Goal: Information Seeking & Learning: Find specific fact

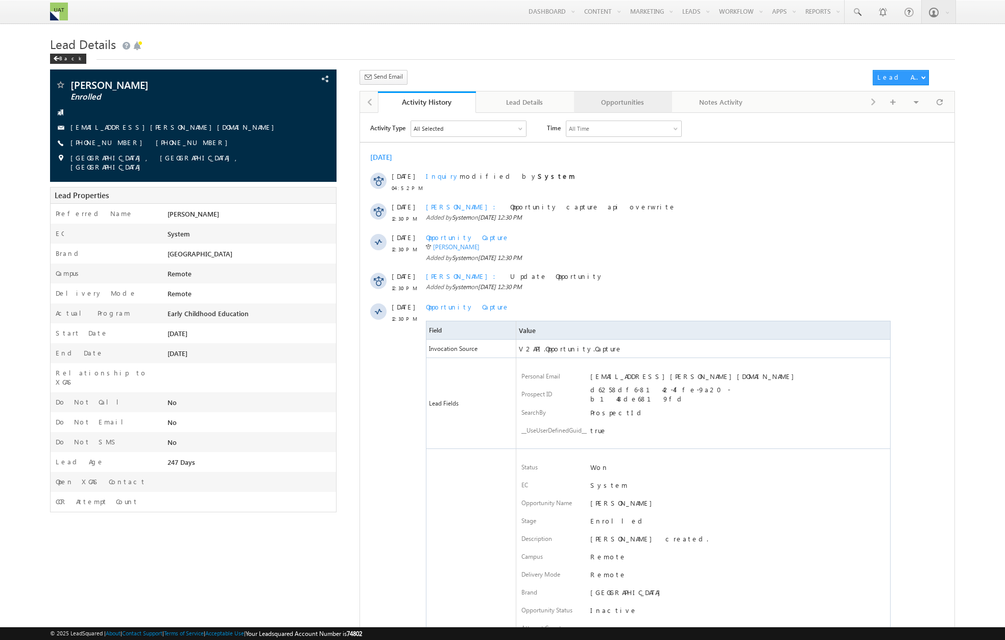
click at [628, 107] on div "Opportunities" at bounding box center [622, 102] width 81 height 12
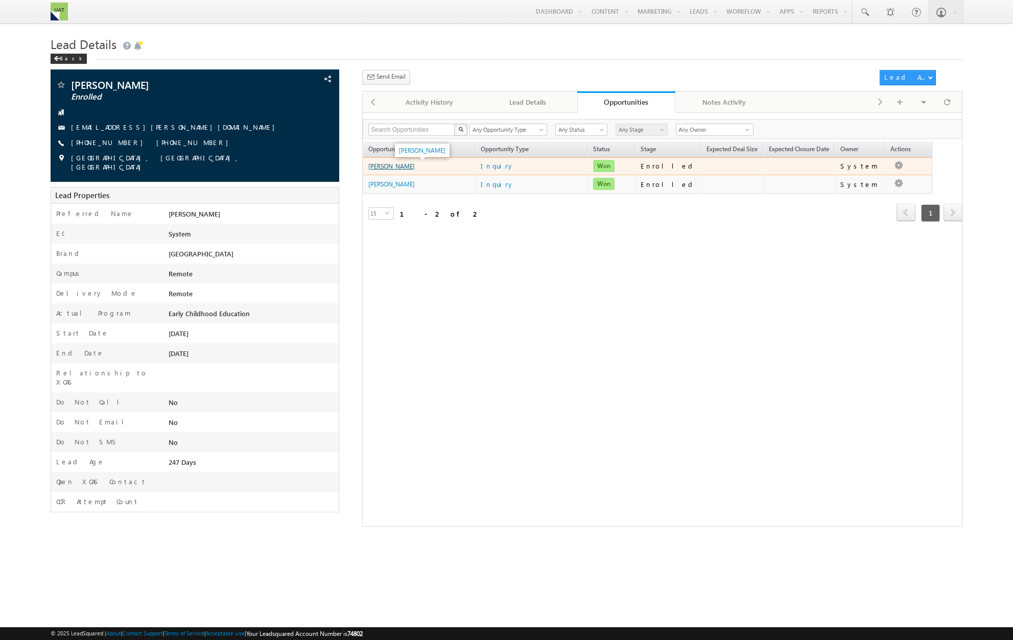
click at [384, 169] on link "[PERSON_NAME]" at bounding box center [391, 166] width 46 height 8
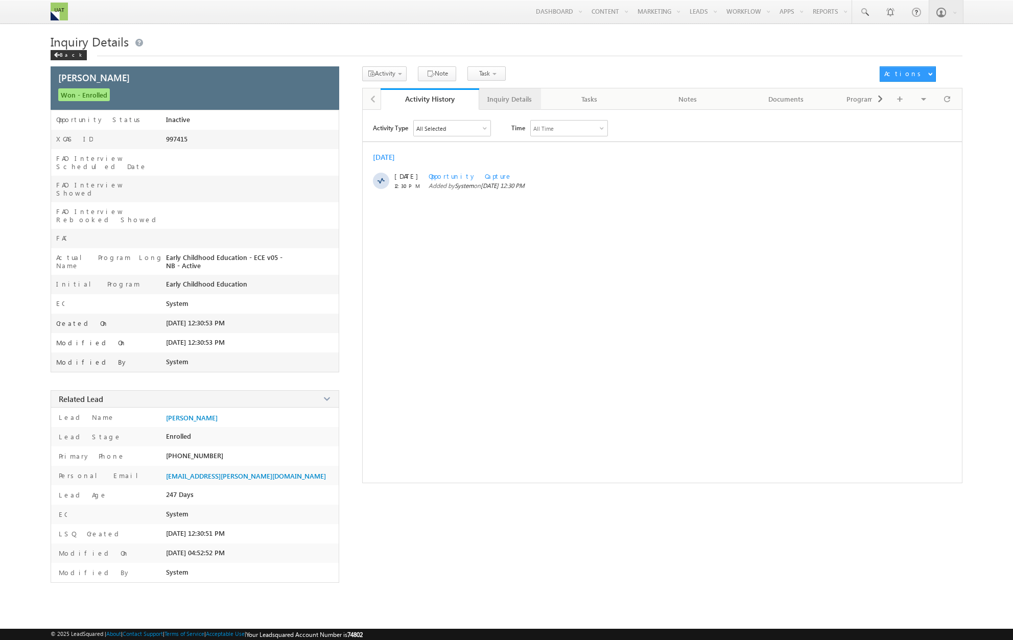
click at [515, 99] on div "Inquiry Details" at bounding box center [509, 99] width 44 height 12
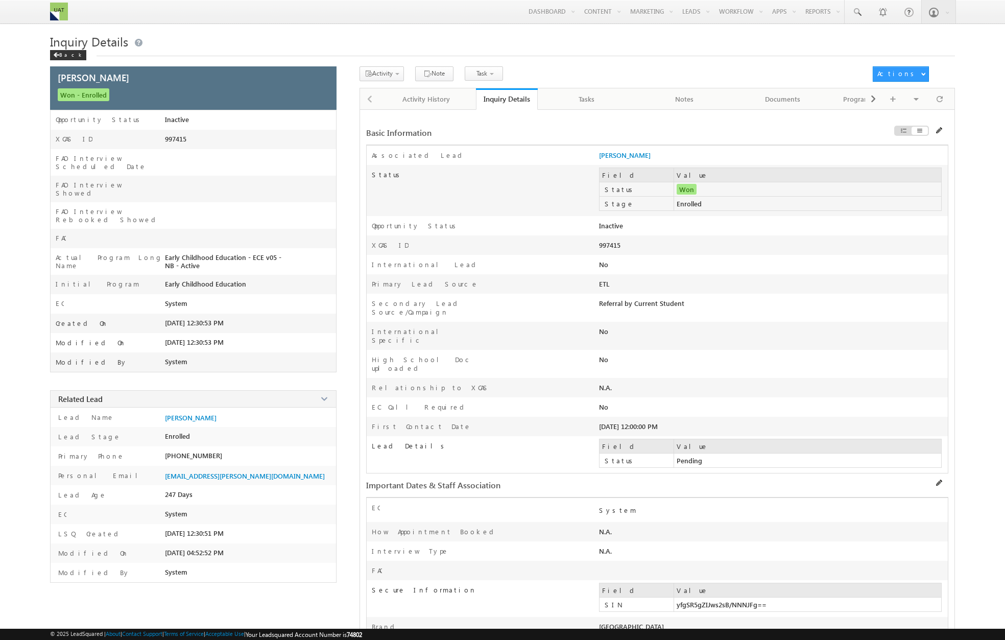
click at [644, 246] on div "997415" at bounding box center [703, 248] width 209 height 14
click at [617, 245] on div "997415" at bounding box center [703, 248] width 209 height 14
copy div "997415"
click at [66, 55] on div "Back" at bounding box center [68, 55] width 36 height 10
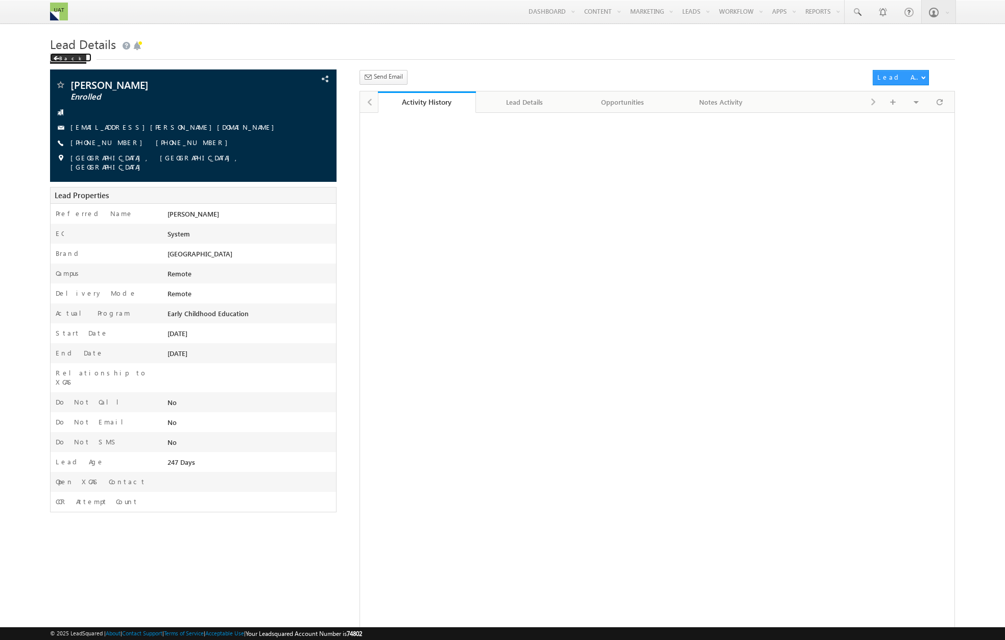
click at [66, 55] on div "Back" at bounding box center [68, 59] width 36 height 10
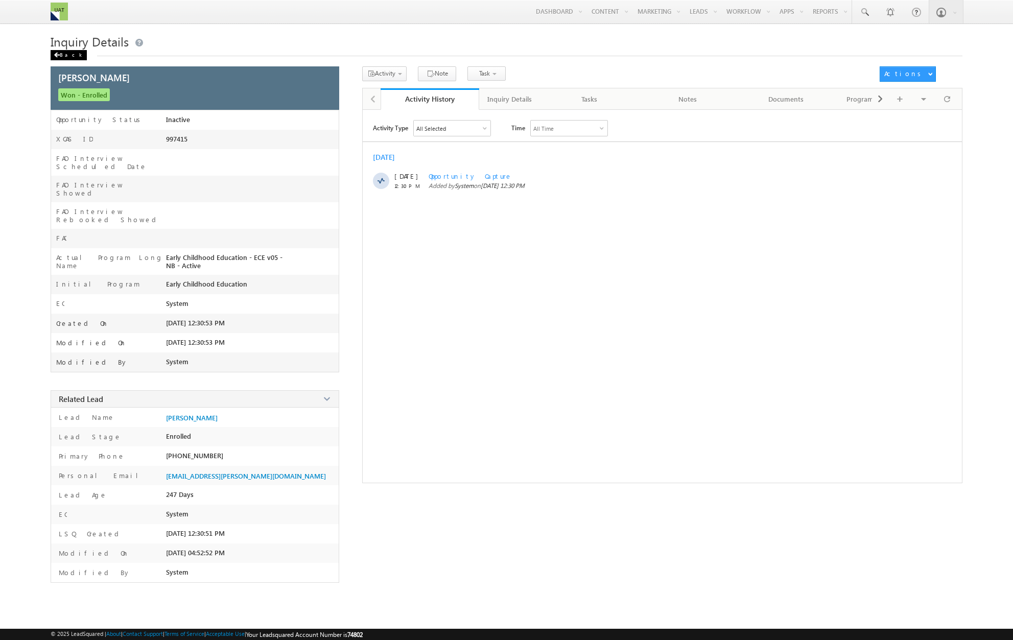
click at [66, 57] on div "Back" at bounding box center [69, 55] width 36 height 10
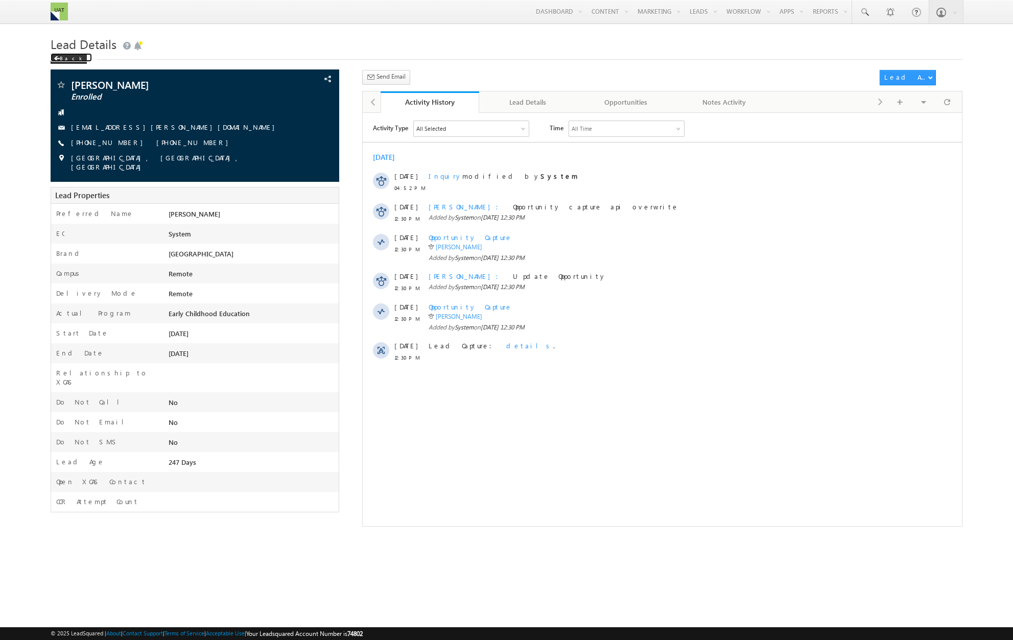
click at [66, 57] on div "Back" at bounding box center [69, 59] width 36 height 10
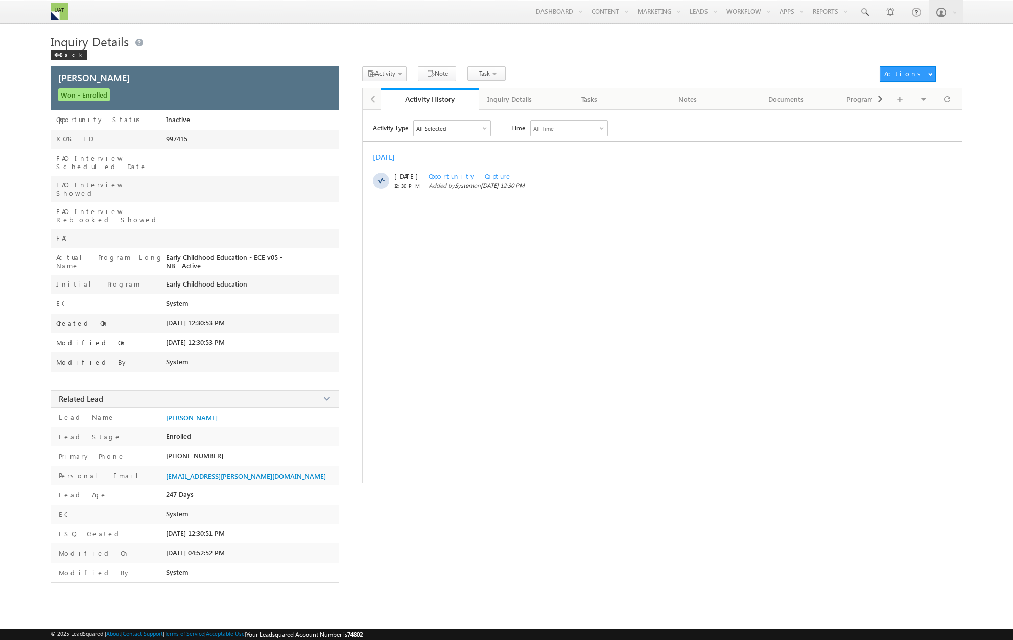
click at [66, 57] on div "Back" at bounding box center [69, 55] width 36 height 10
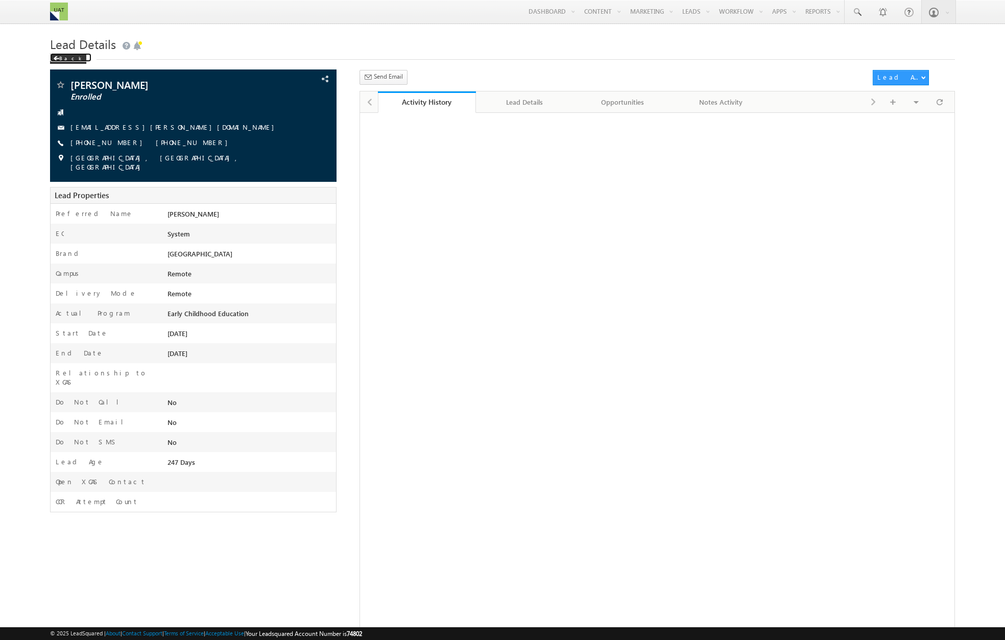
click at [66, 57] on div "Back" at bounding box center [68, 59] width 36 height 10
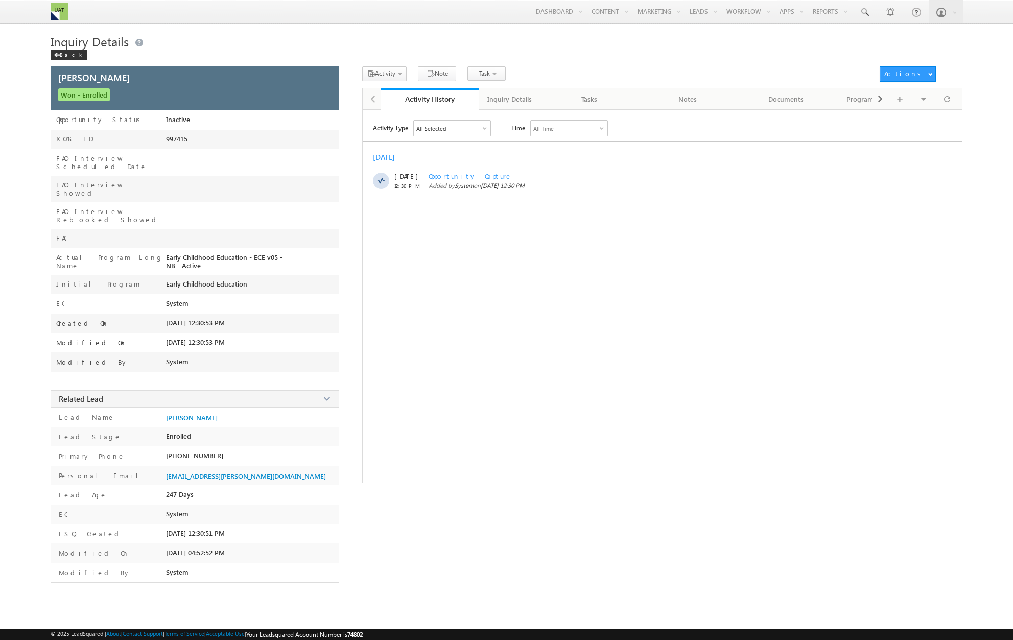
click at [66, 57] on div "Back" at bounding box center [69, 55] width 36 height 10
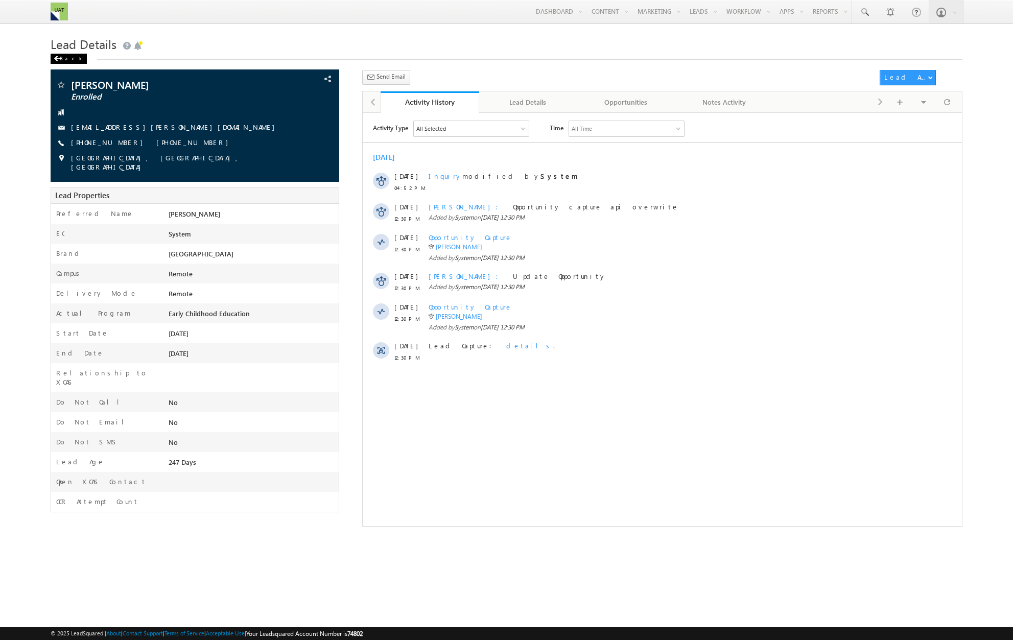
click at [63, 61] on div "Back" at bounding box center [69, 59] width 36 height 10
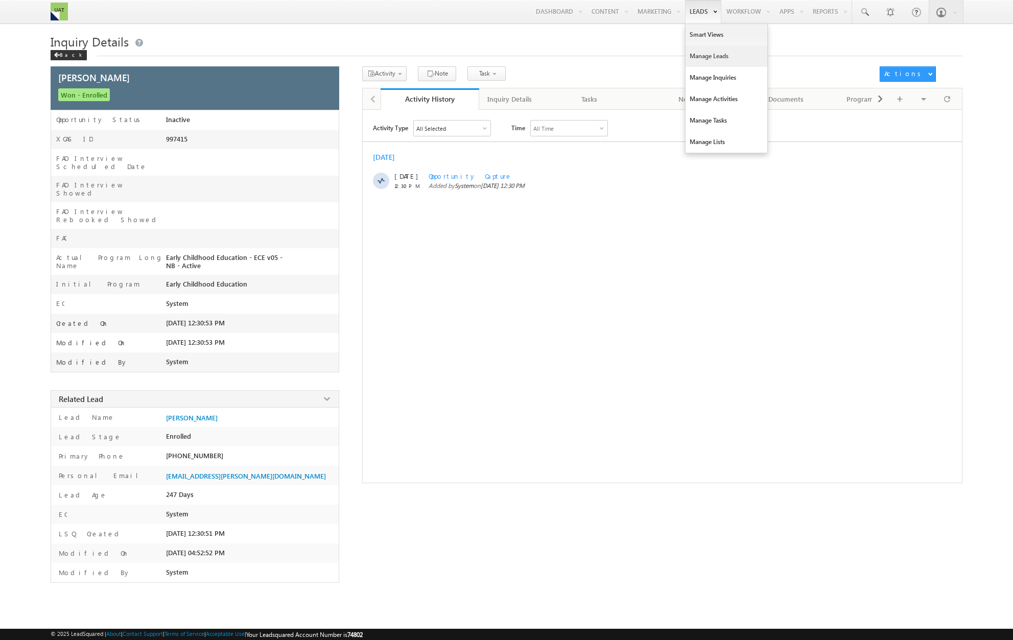
click at [698, 57] on link "Manage Leads" at bounding box center [726, 55] width 82 height 21
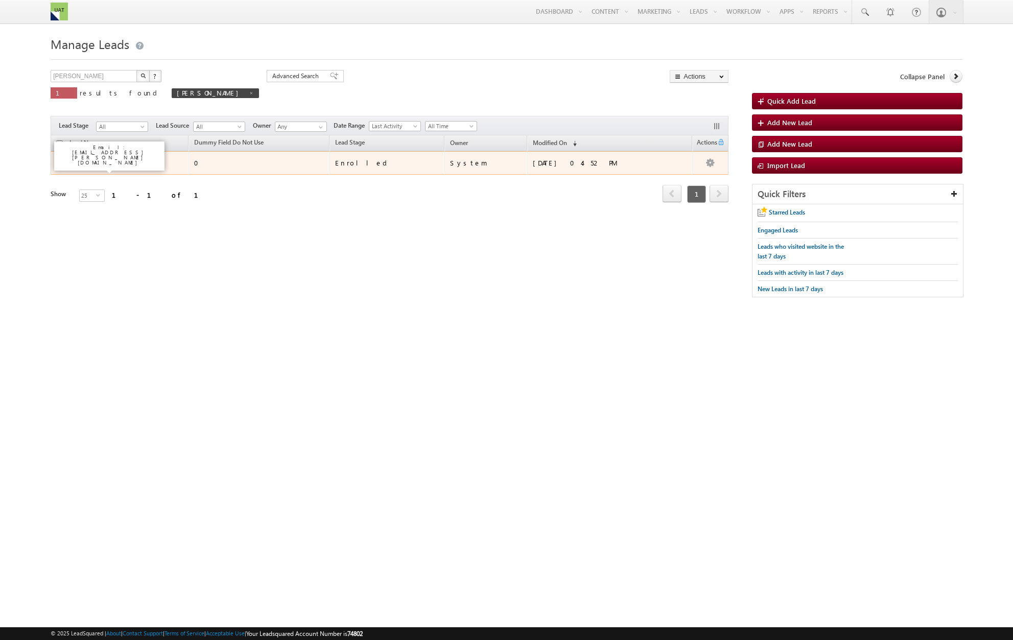
click at [107, 166] on link "JohnDoe Smith" at bounding box center [105, 163] width 46 height 8
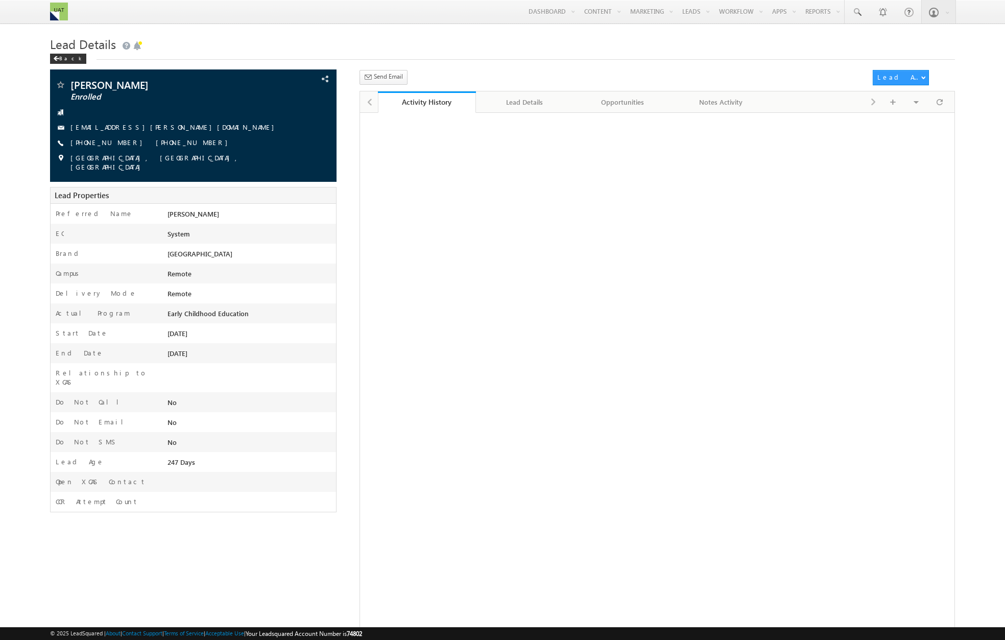
click at [107, 166] on div "[PERSON_NAME] Enrolled [EMAIL_ADDRESS][PERSON_NAME][DOMAIN_NAME] [PHONE_NUMBER]…" at bounding box center [193, 126] width 276 height 92
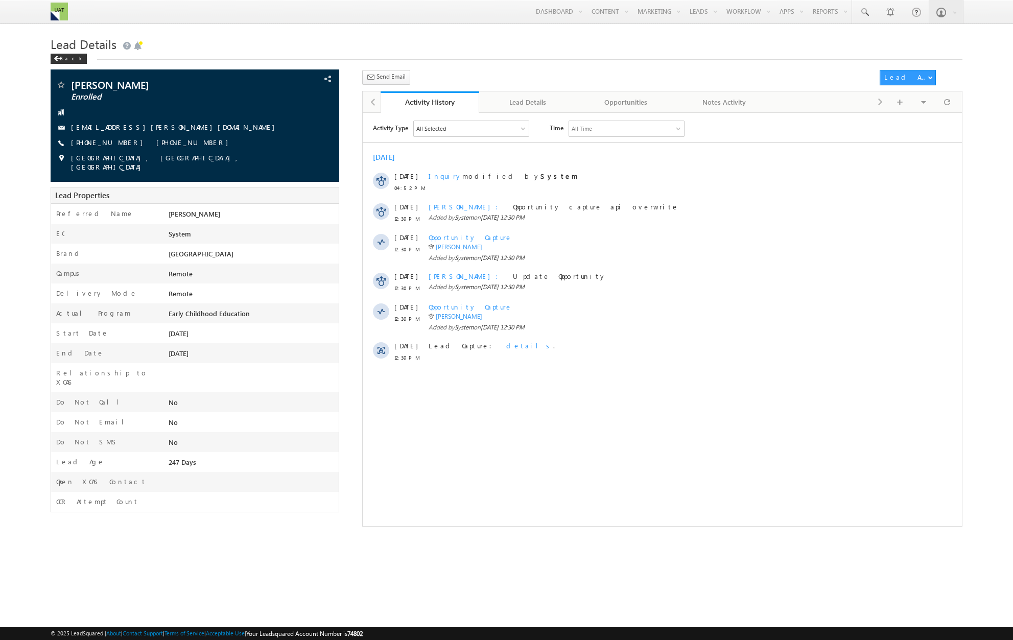
click at [491, 383] on html "Activity Type All Selected Select All Sales Activities 1 Sales Activity Opportu…" at bounding box center [662, 247] width 599 height 271
click at [524, 104] on div "Lead Details" at bounding box center [527, 102] width 81 height 12
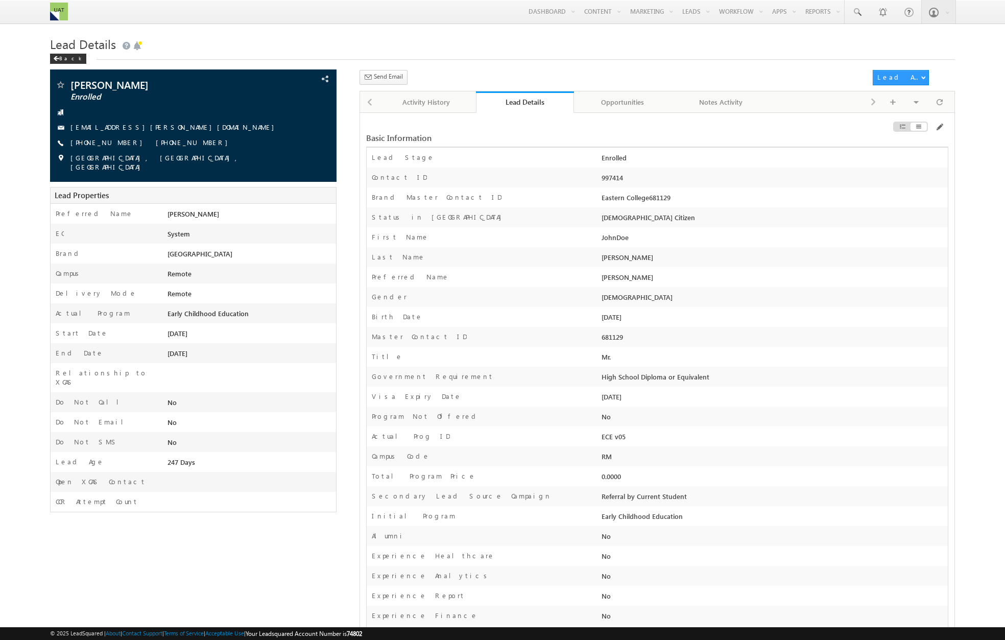
click at [608, 177] on div "997414" at bounding box center [773, 180] width 349 height 14
copy div "997414"
click at [679, 198] on div "Eastern College681129" at bounding box center [773, 200] width 349 height 14
drag, startPoint x: 650, startPoint y: 201, endPoint x: 668, endPoint y: 199, distance: 18.0
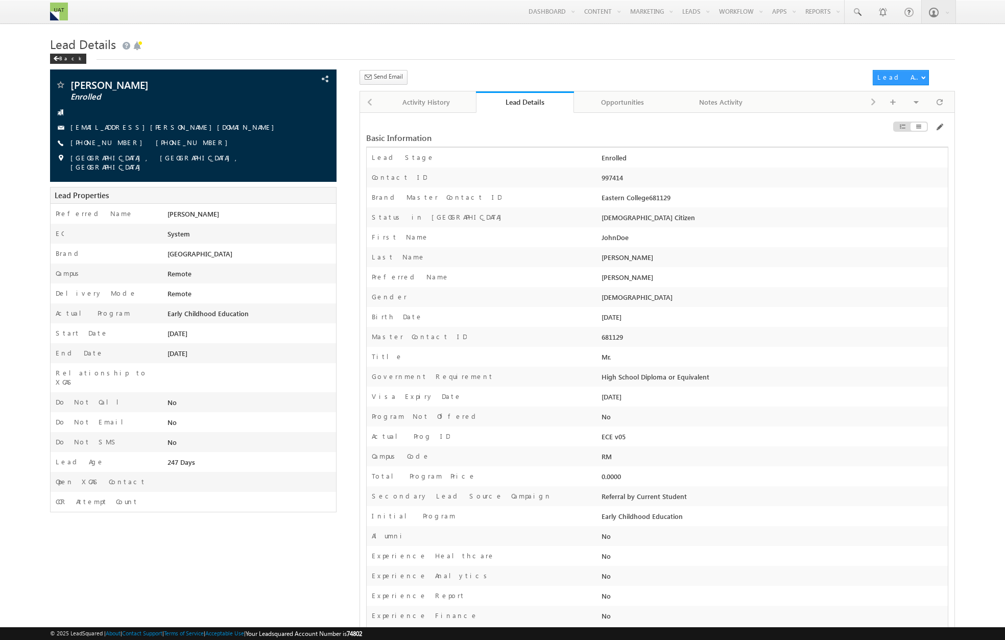
click at [668, 199] on div "Eastern College681129" at bounding box center [773, 200] width 349 height 14
drag, startPoint x: 650, startPoint y: 201, endPoint x: 680, endPoint y: 201, distance: 30.1
click at [680, 201] on div "Eastern College681129" at bounding box center [773, 200] width 349 height 14
copy div "681129"
click at [608, 178] on div "997414" at bounding box center [773, 180] width 349 height 14
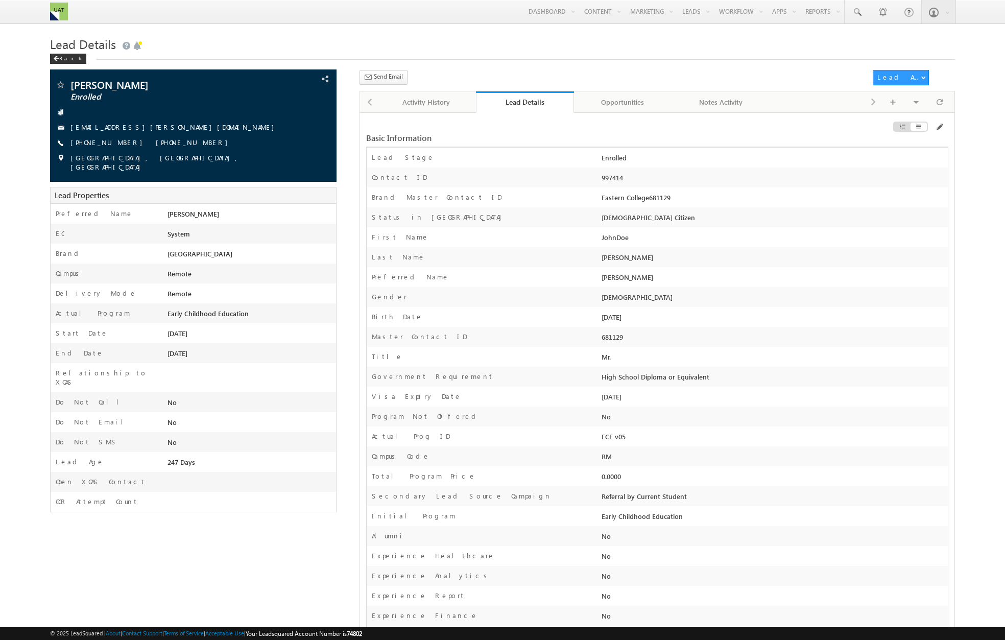
click at [608, 178] on div "997414" at bounding box center [773, 180] width 349 height 14
copy div "997414"
click at [613, 179] on div "997414" at bounding box center [773, 180] width 349 height 14
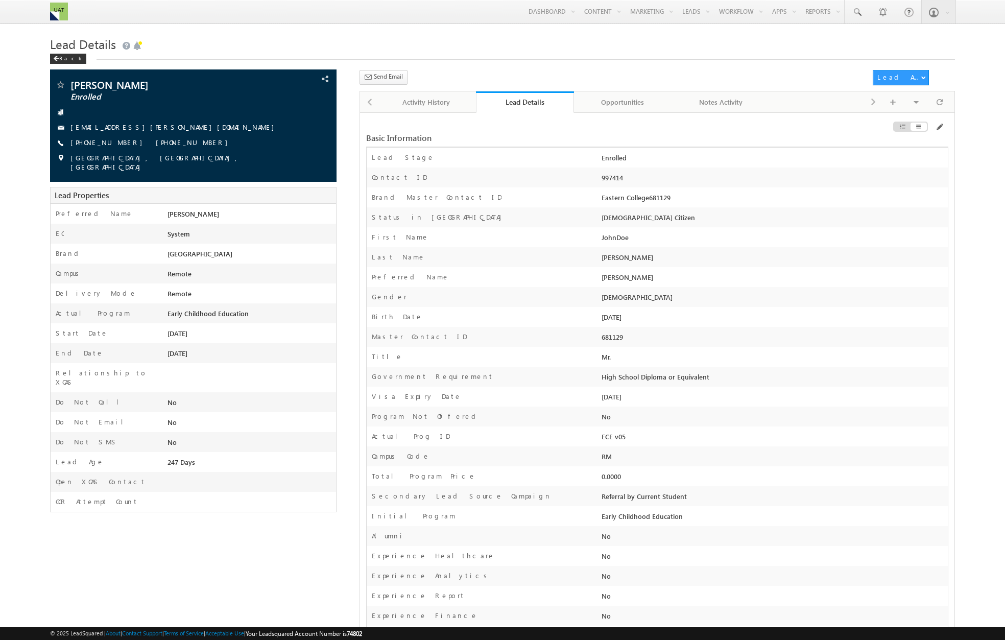
copy div "997414"
click at [685, 57] on link "Manage Leads" at bounding box center [719, 55] width 82 height 21
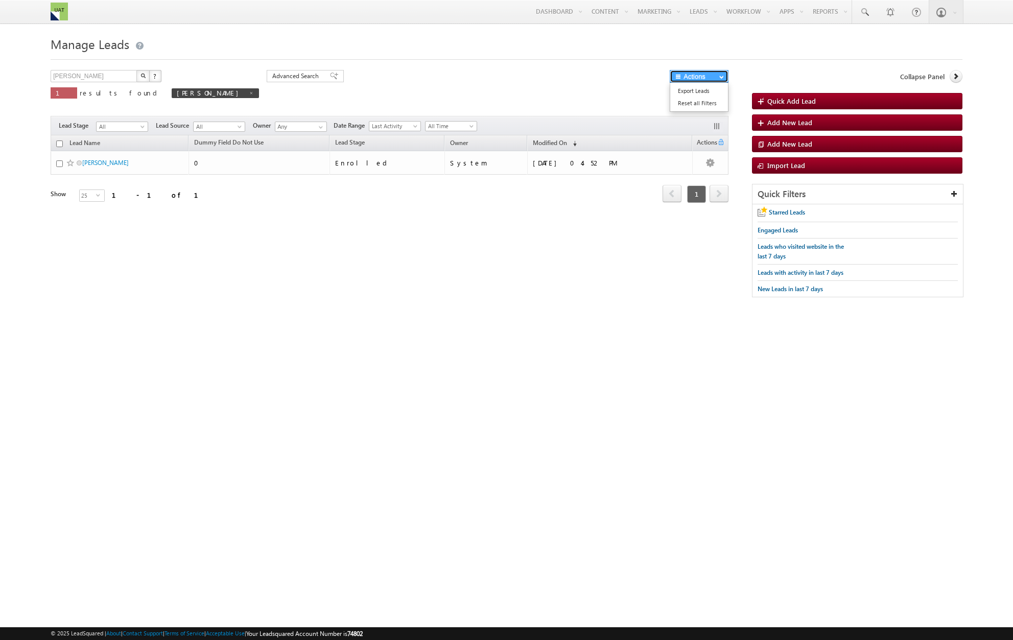
click at [723, 77] on span "button" at bounding box center [721, 77] width 5 height 4
click at [712, 101] on link "Reset all Filters" at bounding box center [699, 103] width 58 height 12
type input "Search Leads"
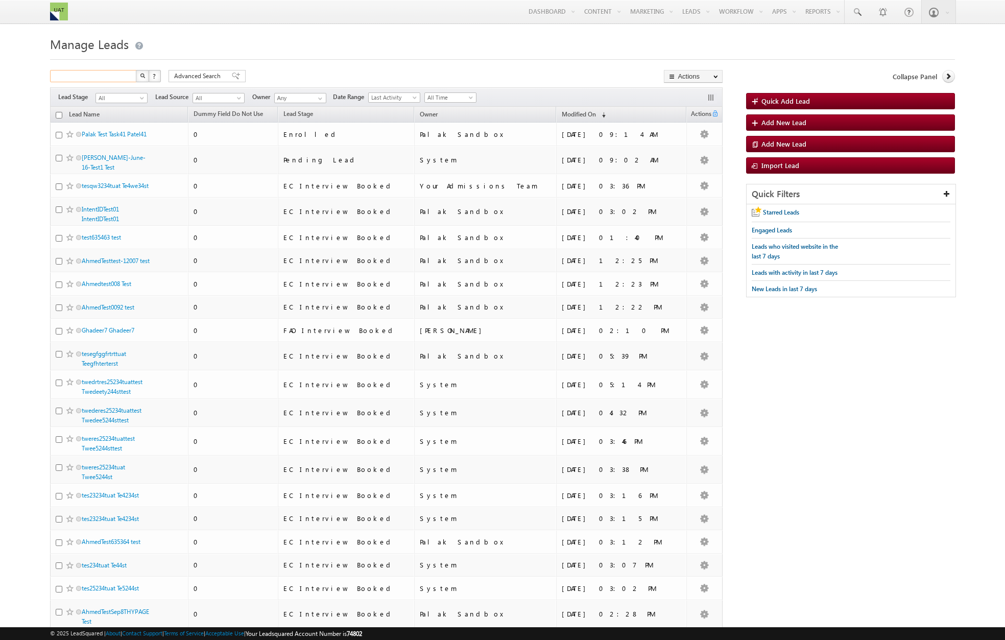
click at [96, 76] on input "text" at bounding box center [93, 76] width 87 height 12
type input "[PERSON_NAME]"
click at [144, 76] on img "button" at bounding box center [142, 75] width 5 height 5
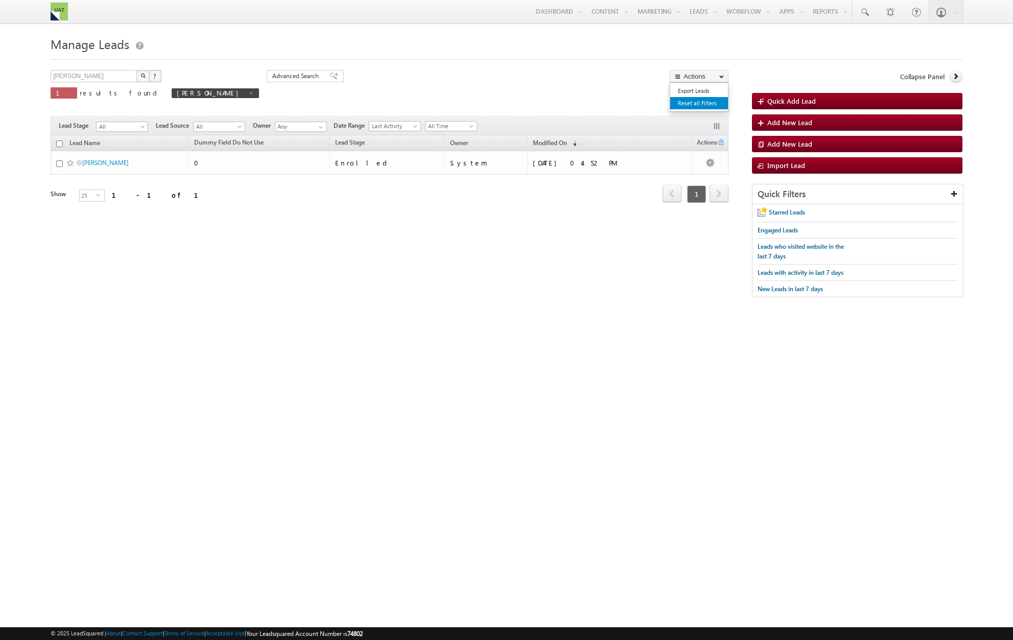
click at [707, 103] on link "Reset all Filters" at bounding box center [699, 103] width 58 height 12
type input "Search Leads"
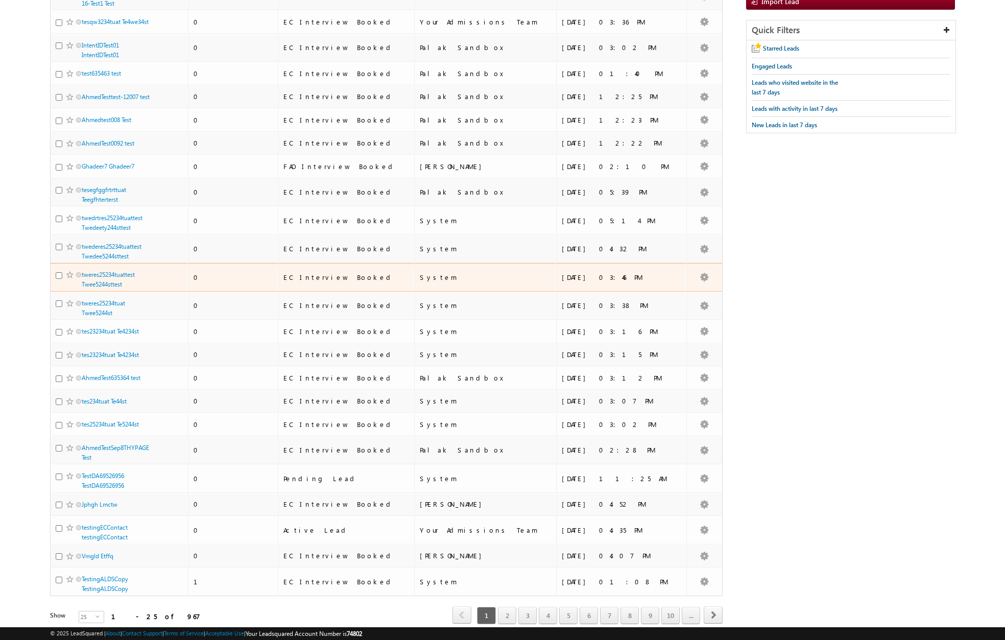
scroll to position [199, 0]
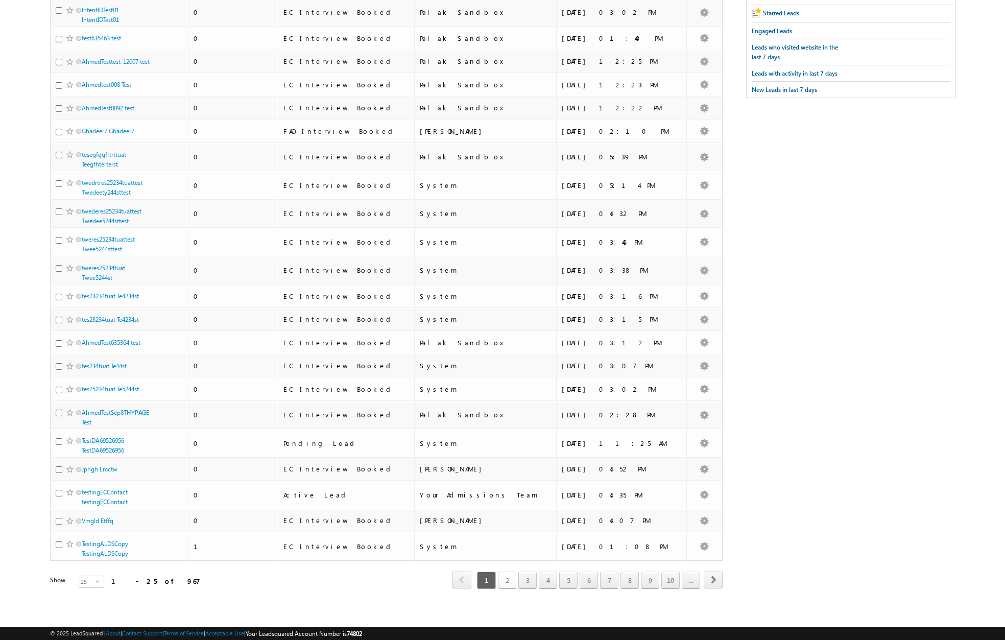
click at [509, 580] on link "2" at bounding box center [507, 580] width 18 height 17
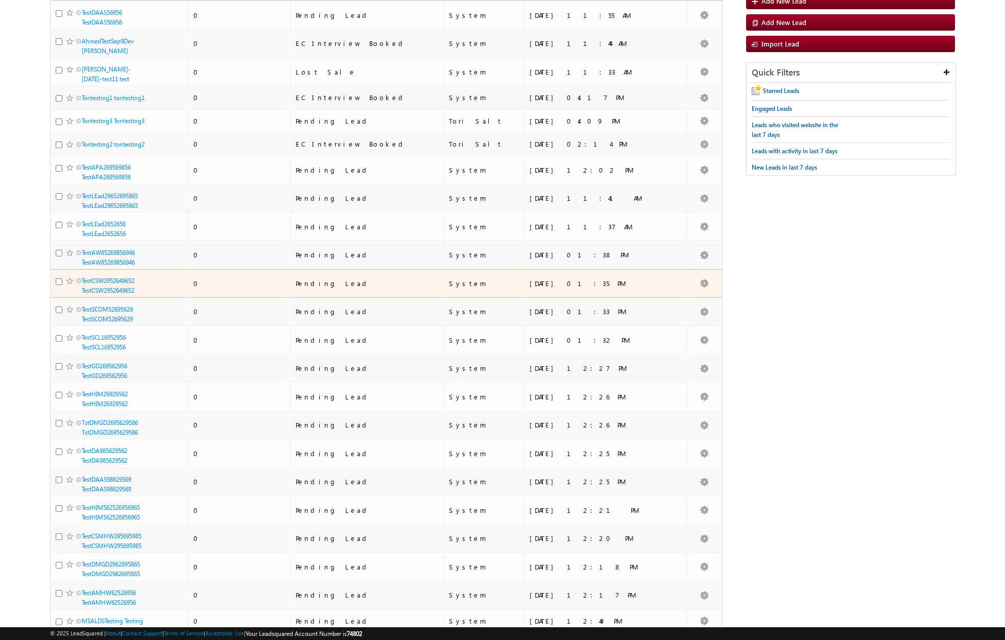
scroll to position [97, 0]
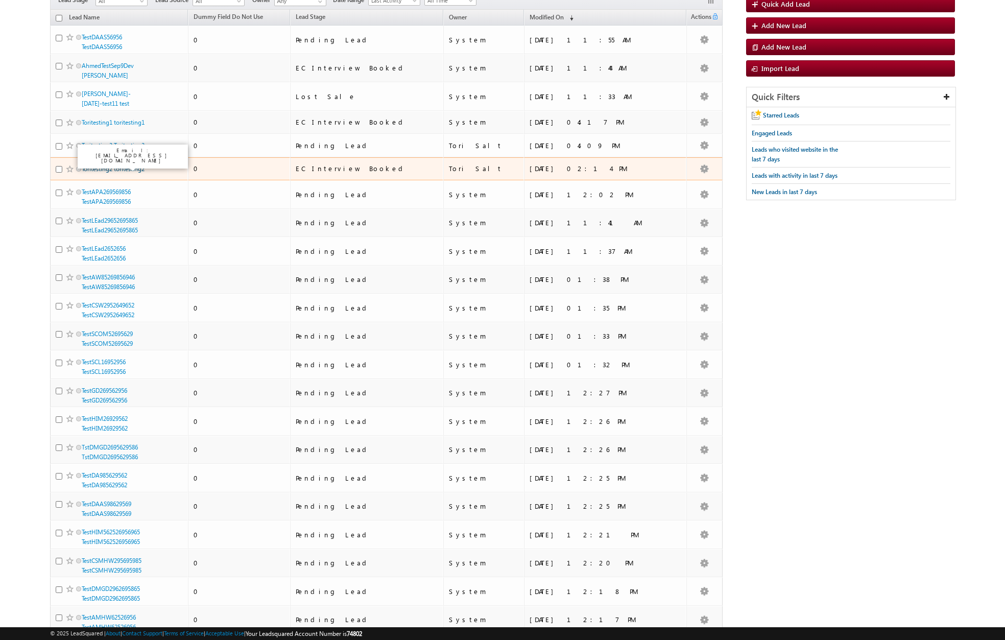
click at [110, 166] on link "Toritesting2 toritesting2" at bounding box center [113, 169] width 63 height 8
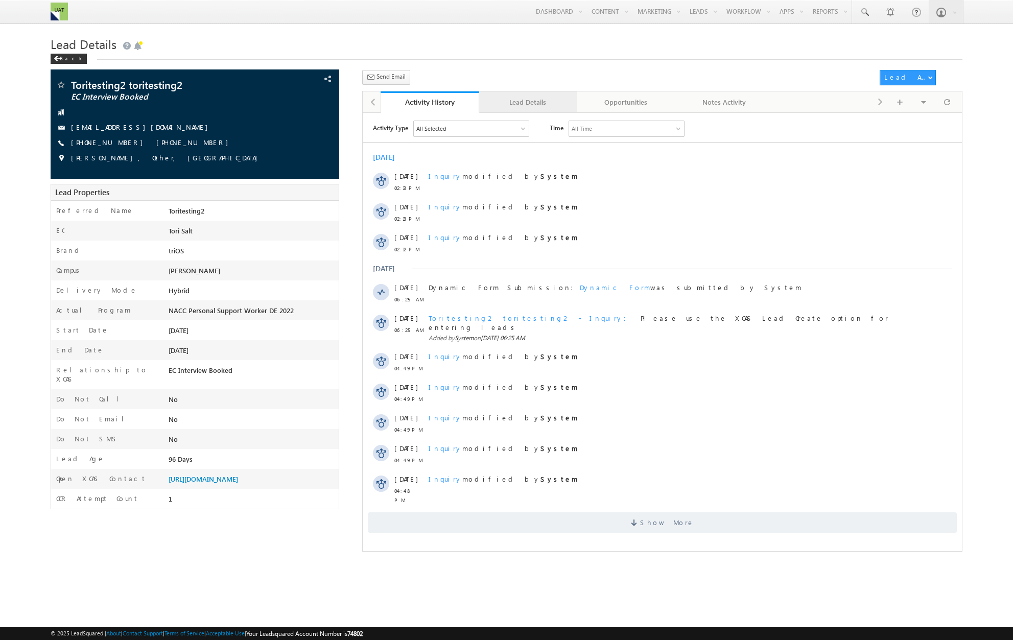
click at [526, 102] on div "Lead Details" at bounding box center [527, 102] width 81 height 12
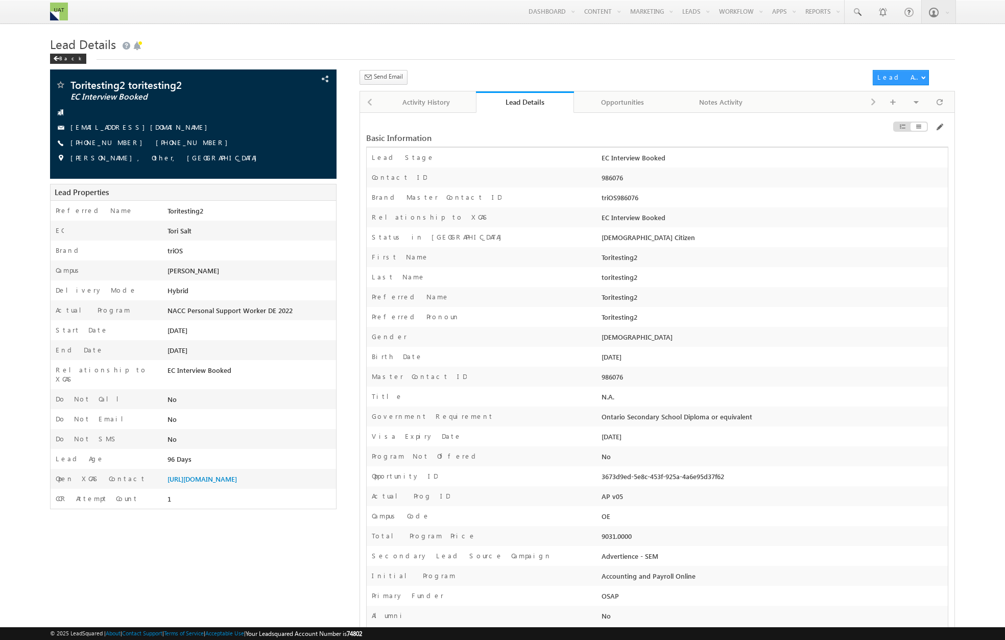
click at [608, 180] on div "986076" at bounding box center [773, 180] width 349 height 14
copy div "986076"
click at [65, 60] on div "Back" at bounding box center [68, 59] width 36 height 10
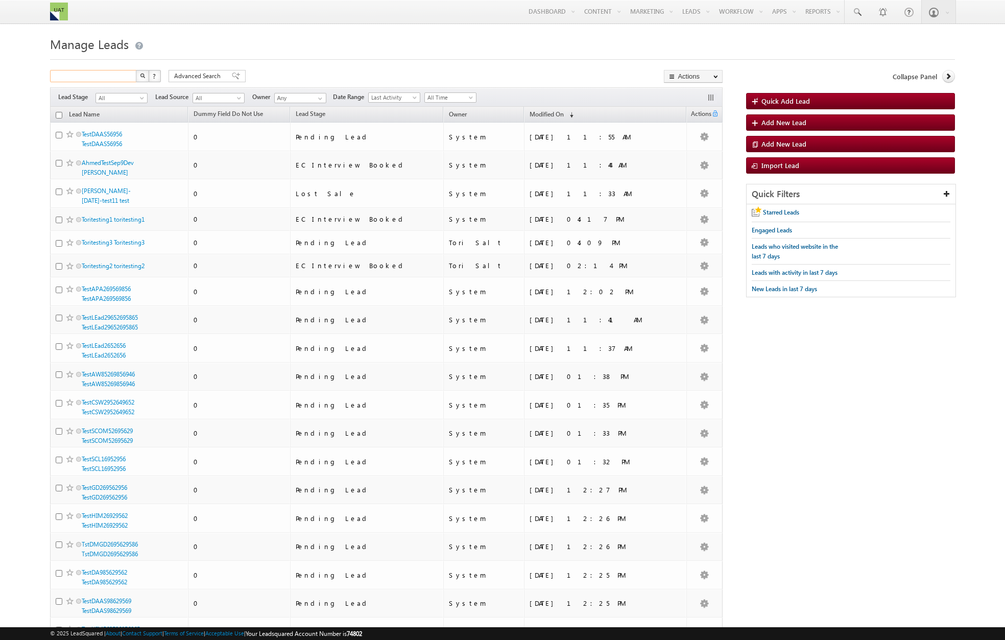
click at [107, 79] on input "text" at bounding box center [93, 76] width 87 height 12
paste input "test635463"
type input "test635463"
click at [141, 75] on img "button" at bounding box center [142, 75] width 5 height 5
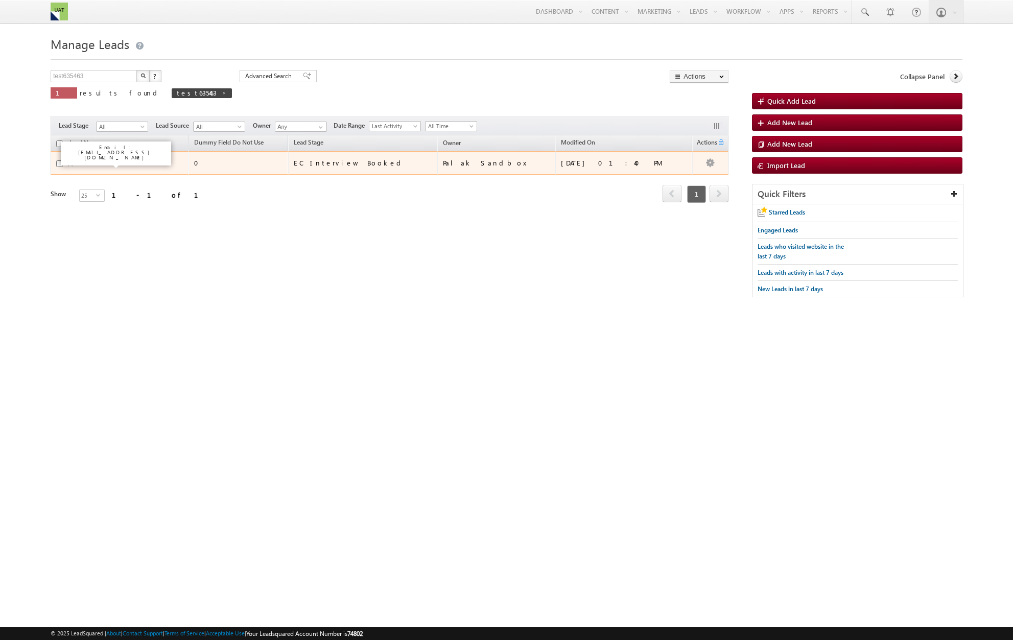
click at [108, 162] on link "test635463 test" at bounding box center [101, 163] width 39 height 8
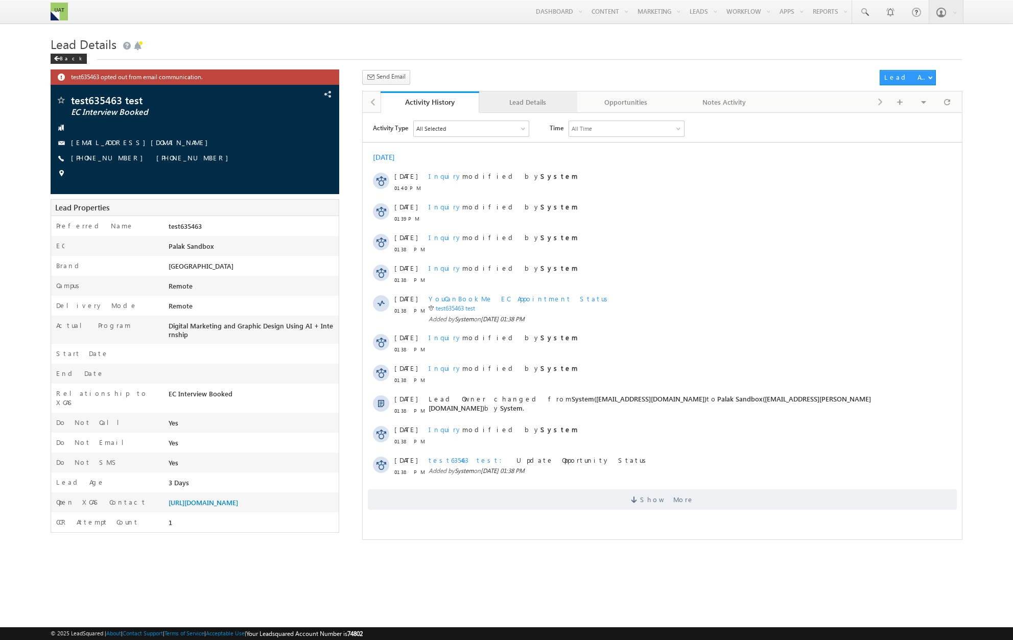
click at [529, 105] on div "Lead Details" at bounding box center [527, 102] width 81 height 12
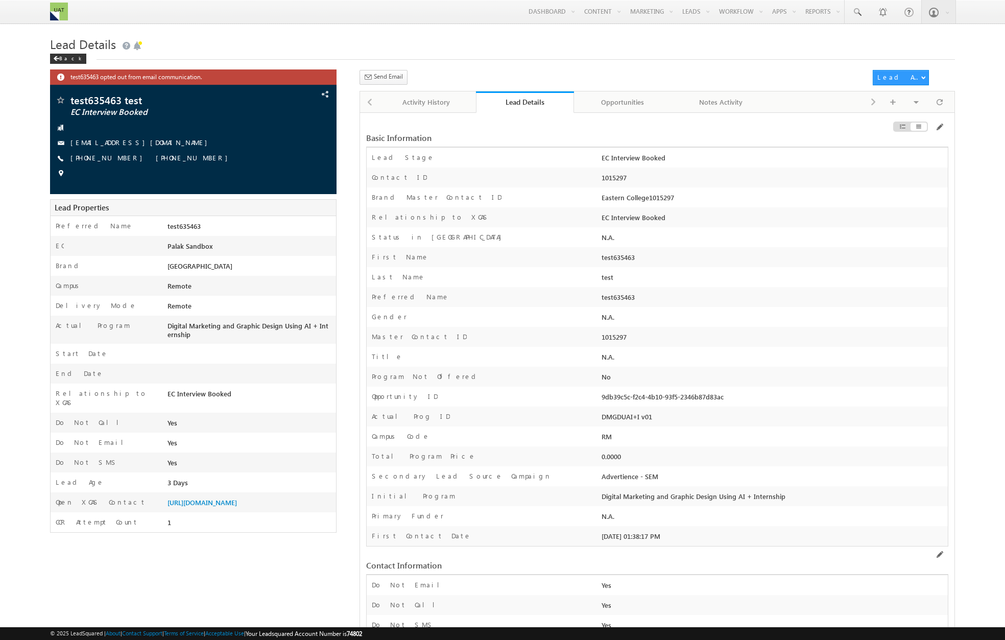
click at [618, 182] on div "1015297" at bounding box center [773, 180] width 349 height 14
copy div "1015297"
click at [618, 178] on div "1015297" at bounding box center [773, 180] width 349 height 14
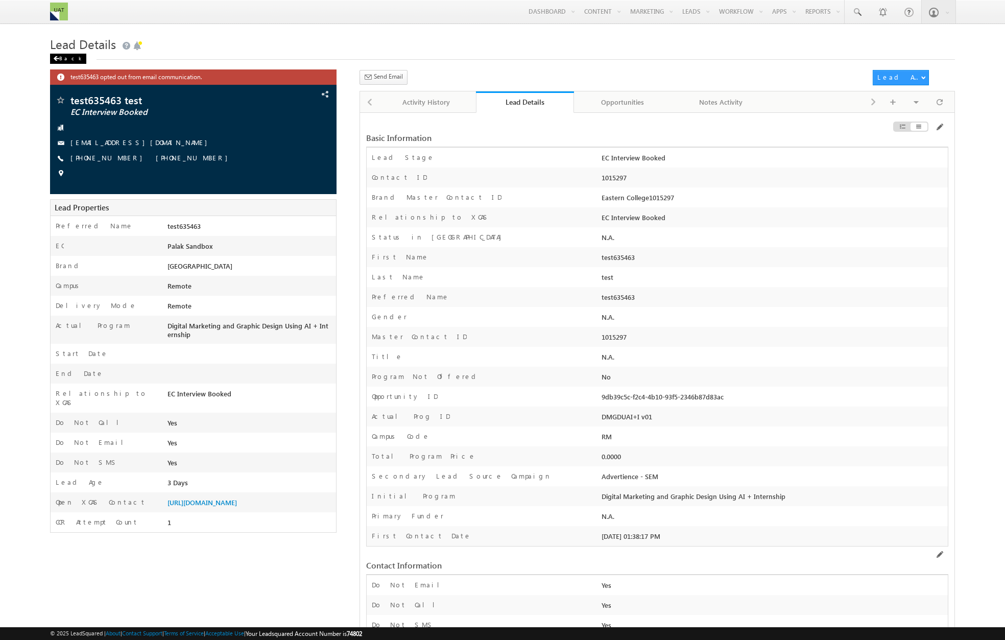
click at [66, 61] on div "Back" at bounding box center [68, 59] width 36 height 10
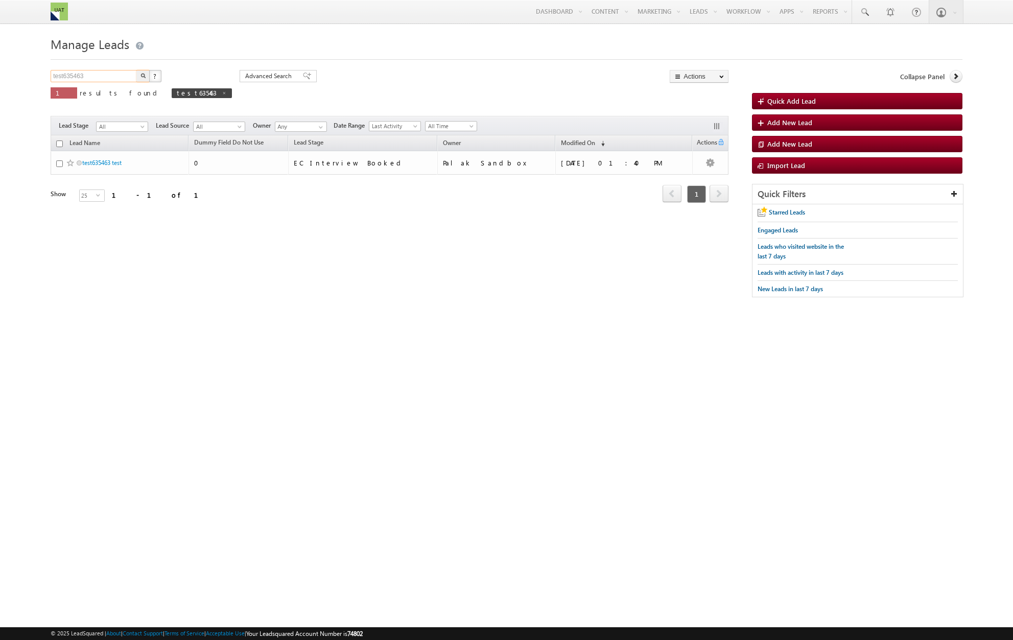
drag, startPoint x: 97, startPoint y: 77, endPoint x: 30, endPoint y: 80, distance: 67.5
click at [30, 80] on body "Menu [PERSON_NAME] [PERSON_NAME] tman+ 1@tri [DOMAIN_NAME] m" at bounding box center [506, 153] width 1013 height 307
paste input "Participation1"
click at [144, 74] on img "button" at bounding box center [142, 75] width 5 height 5
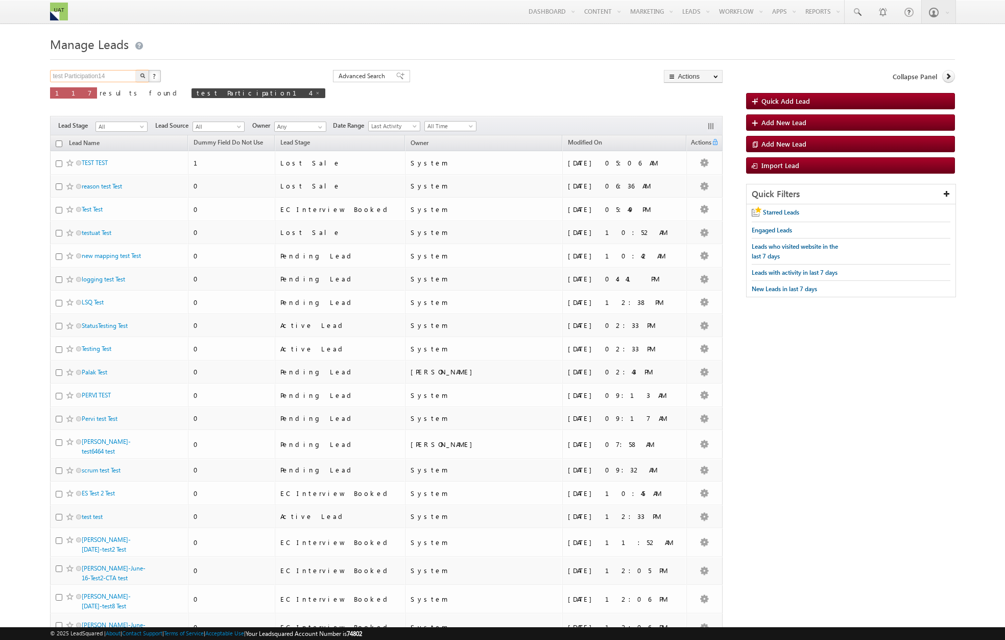
click at [64, 78] on input "test Participation14" at bounding box center [93, 76] width 87 height 12
click at [144, 75] on img "button" at bounding box center [142, 75] width 5 height 5
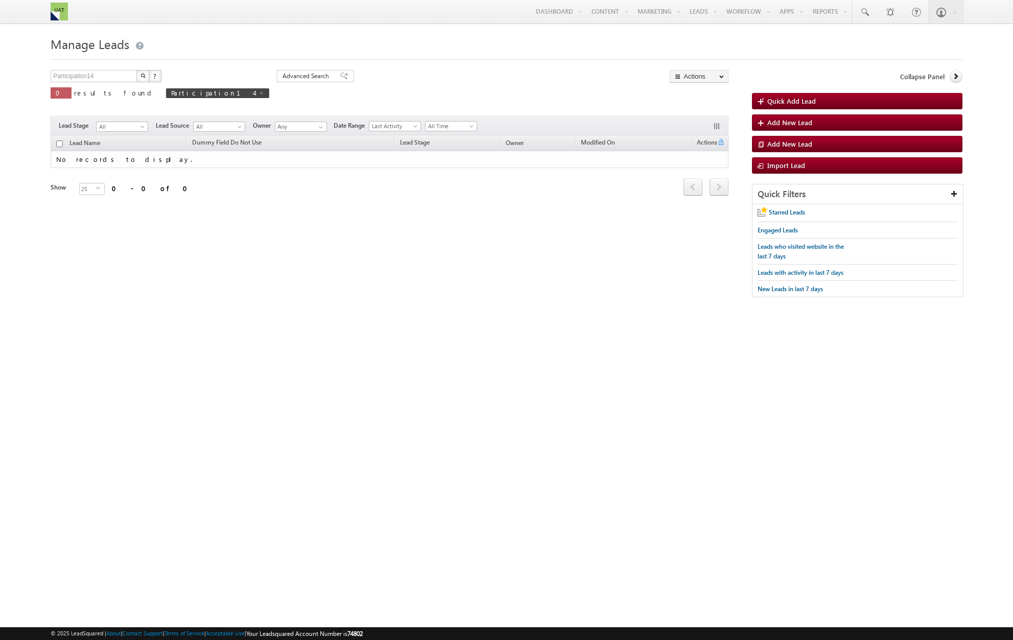
click at [85, 284] on div "Participation14 X ? 0 results found Participation14 Advanced Search Advanced Se…" at bounding box center [507, 188] width 912 height 237
drag, startPoint x: 110, startPoint y: 80, endPoint x: 19, endPoint y: 77, distance: 90.4
click at [19, 77] on body "Menu Rennie Houtman renni e.hou tman+ 1@tri os.co m" at bounding box center [506, 153] width 1013 height 307
paste input "AhmedTest0092"
type input "AhmedTest0092"
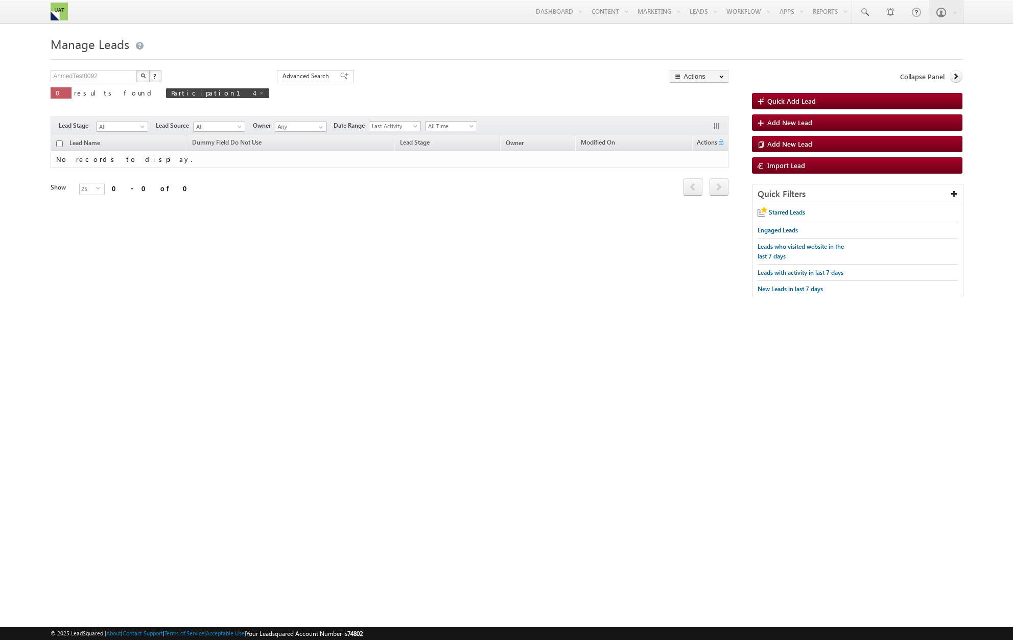
click at [144, 75] on img "button" at bounding box center [142, 75] width 5 height 5
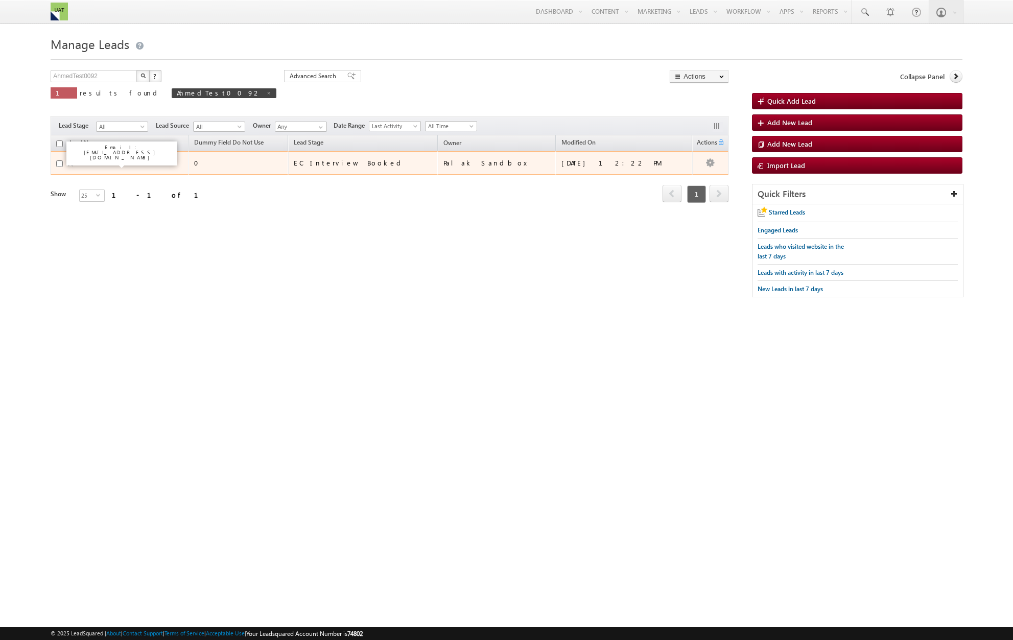
click at [113, 163] on link "AhmedTest0092 test" at bounding box center [108, 163] width 53 height 8
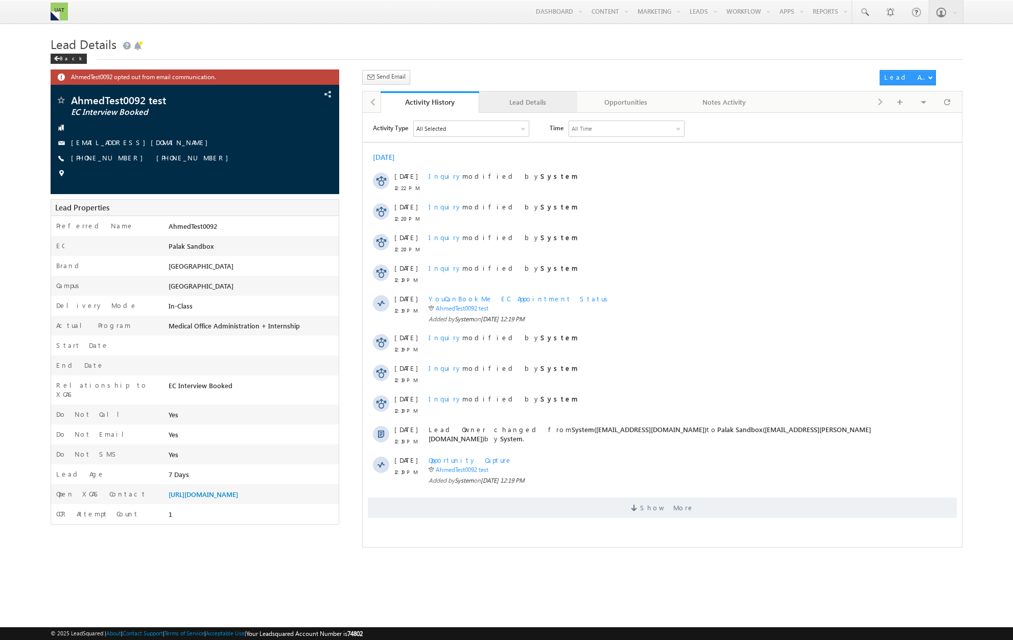
click at [524, 101] on div "Lead Details" at bounding box center [527, 102] width 81 height 12
